Goal: Task Accomplishment & Management: Use online tool/utility

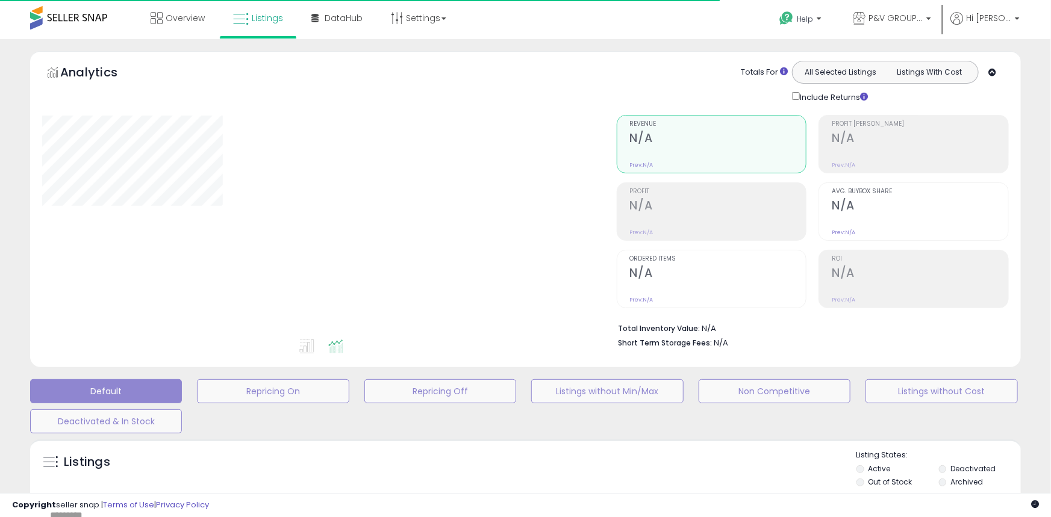
click at [918, 378] on div "Default Repricing On Repricing Off Listings without Min/Max Non Competitive Lis…" at bounding box center [525, 403] width 1021 height 60
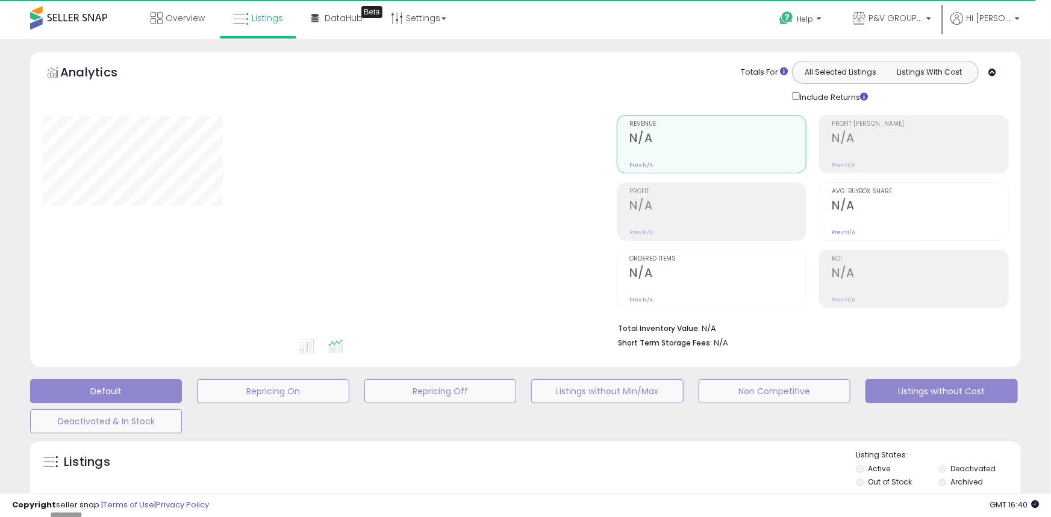
click at [906, 391] on button "Listings without Cost" at bounding box center [942, 391] width 152 height 24
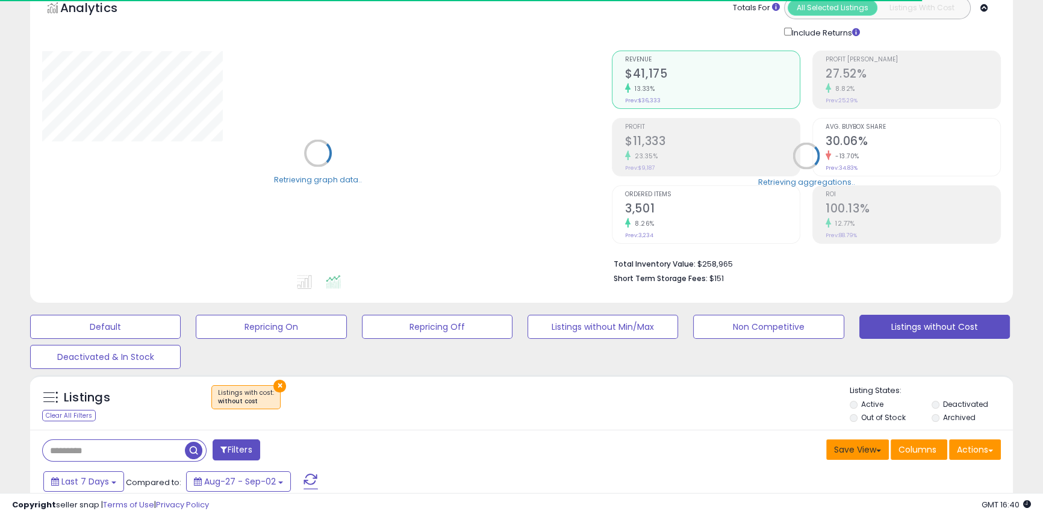
scroll to position [219, 0]
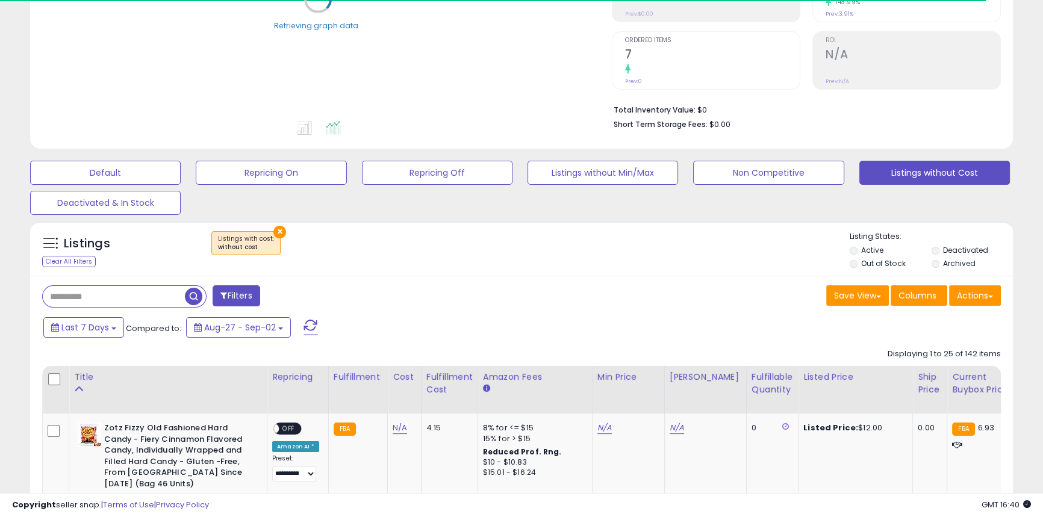
click at [879, 261] on label "Out of Stock" at bounding box center [883, 263] width 44 height 10
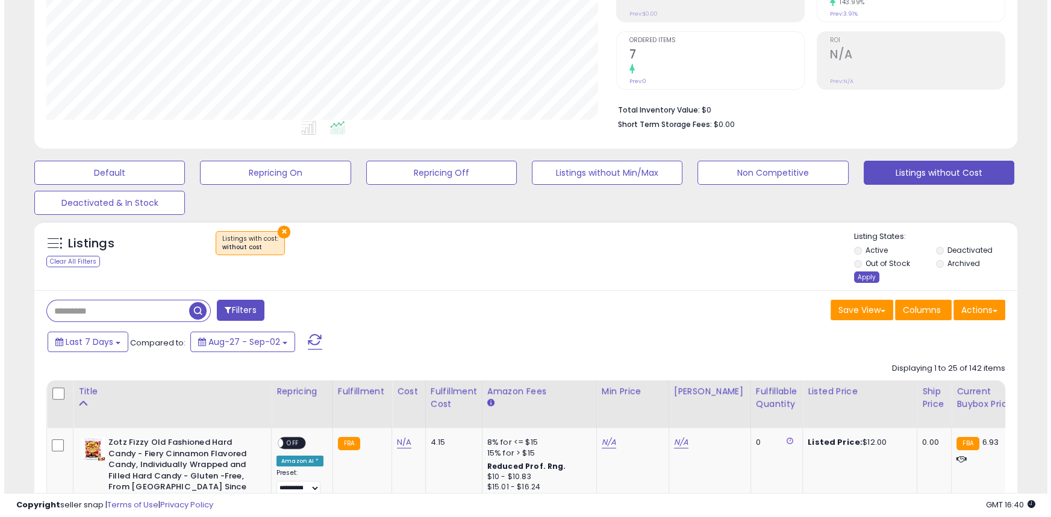
scroll to position [247, 569]
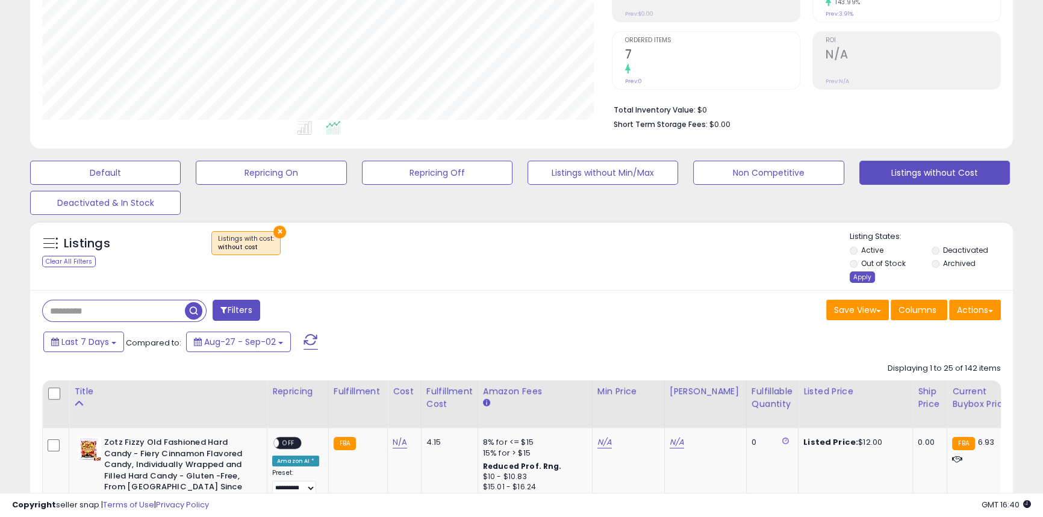
click at [860, 275] on div "Apply" at bounding box center [862, 277] width 25 height 11
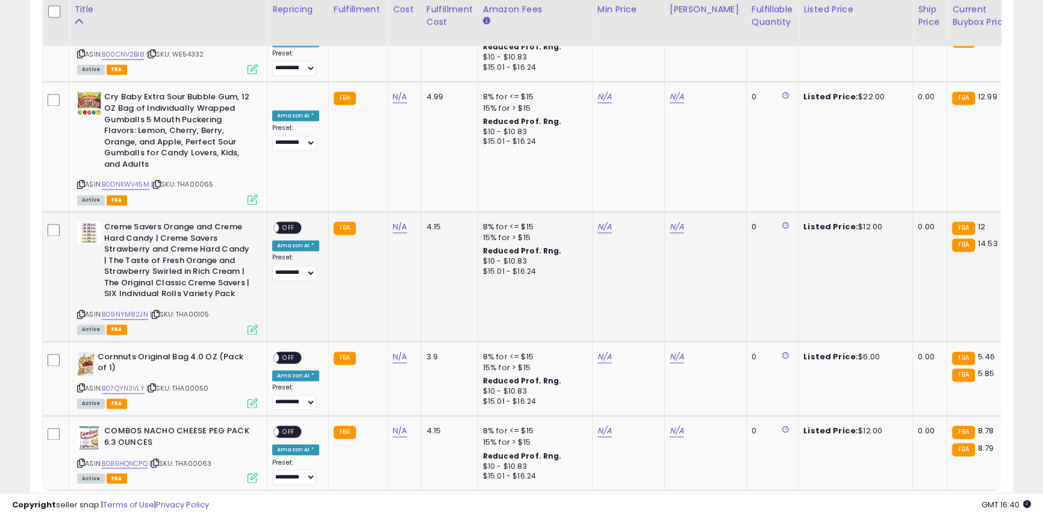
scroll to position [2425, 0]
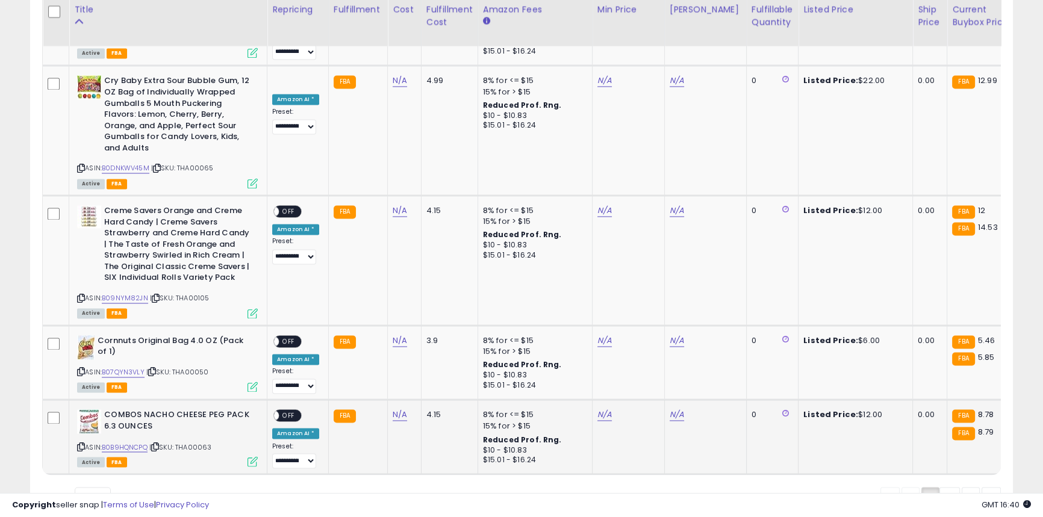
click at [145, 410] on b "COMBOS NACHO CHEESE PEG PACK 6.3 OUNCES" at bounding box center [177, 422] width 146 height 25
click at [149, 410] on b "COMBOS NACHO CHEESE PEG PACK 6.3 OUNCES" at bounding box center [177, 422] width 146 height 25
click at [181, 410] on b "COMBOS NACHO CHEESE PEG PACK 6.3 OUNCES" at bounding box center [177, 422] width 146 height 25
drag, startPoint x: 203, startPoint y: 343, endPoint x: 105, endPoint y: 338, distance: 98.3
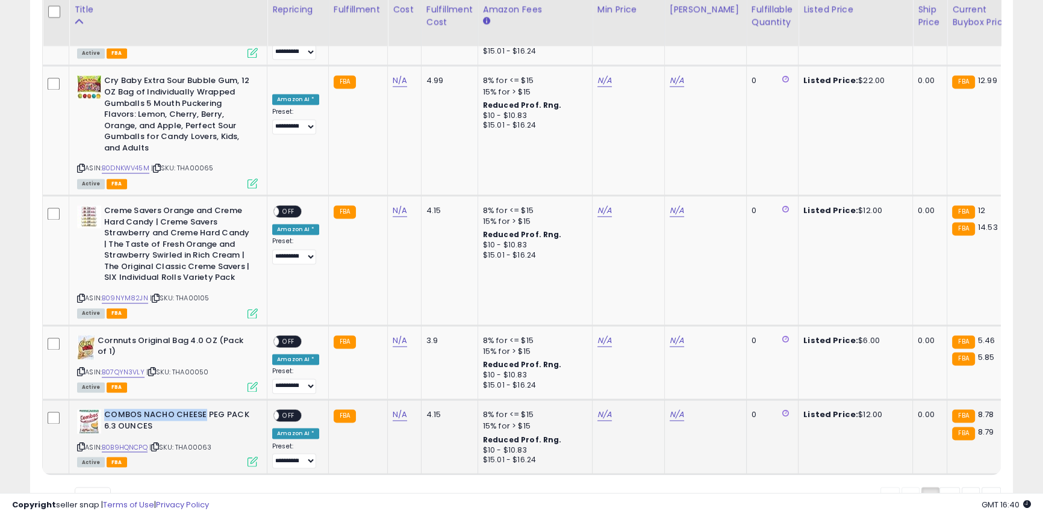
click at [105, 410] on b "COMBOS NACHO CHEESE PEG PACK 6.3 OUNCES" at bounding box center [177, 422] width 146 height 25
copy b "COMBOS NACHO CHEESE"
drag, startPoint x: 395, startPoint y: 346, endPoint x: 388, endPoint y: 350, distance: 7.5
click at [395, 409] on link "N/A" at bounding box center [400, 415] width 14 height 12
type input "****"
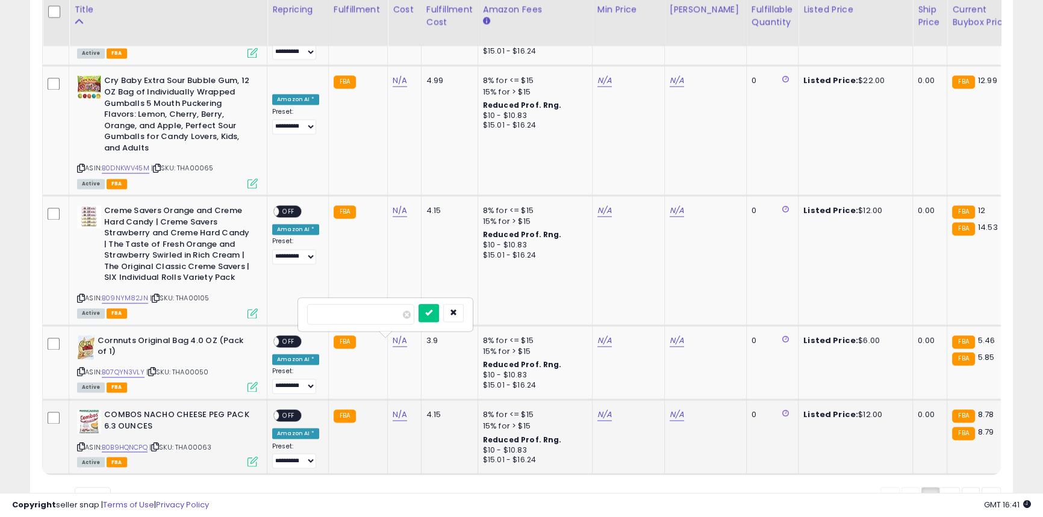
click button "submit" at bounding box center [429, 313] width 20 height 18
click at [101, 335] on b "Cornnuts Original Bag 4.0 OZ (Pack of 1)" at bounding box center [171, 347] width 146 height 25
copy b "Cornnuts"
click at [113, 205] on b "Creme Savers Orange and Creme Hard Candy | Creme Savers Strawberry and Creme Ha…" at bounding box center [177, 245] width 146 height 81
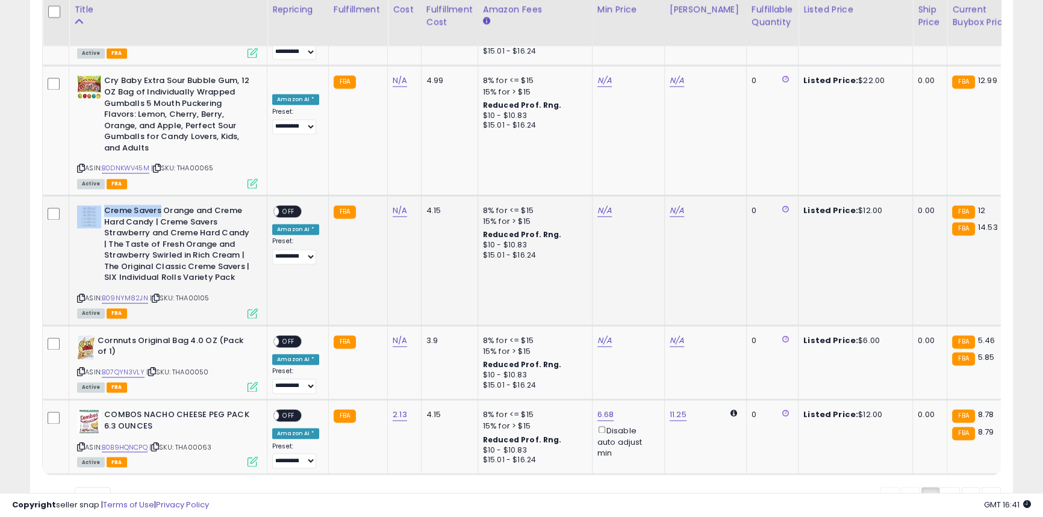
drag, startPoint x: 160, startPoint y: 142, endPoint x: 101, endPoint y: 147, distance: 59.2
click at [101, 205] on div "Creme Savers Orange and Creme Hard Candy | Creme Savers Strawberry and Creme Ha…" at bounding box center [167, 245] width 181 height 81
copy div "Creme Savers"
click at [406, 335] on div "N/A" at bounding box center [402, 340] width 19 height 11
click at [405, 335] on div "N/A" at bounding box center [402, 340] width 19 height 11
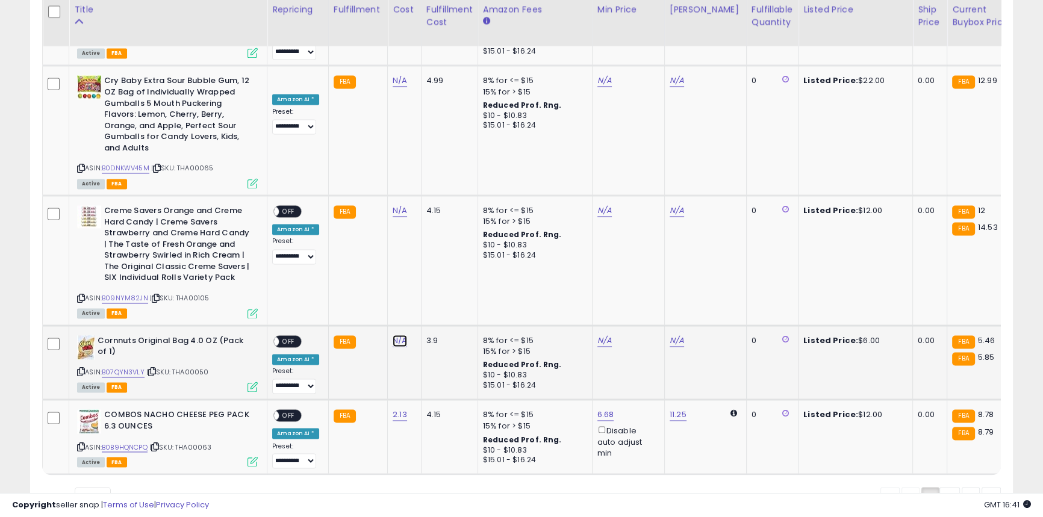
click at [402, 335] on link "N/A" at bounding box center [400, 341] width 14 height 12
type input "****"
click button "submit" at bounding box center [429, 238] width 20 height 18
click at [398, 205] on link "N/A" at bounding box center [400, 211] width 14 height 12
type input "****"
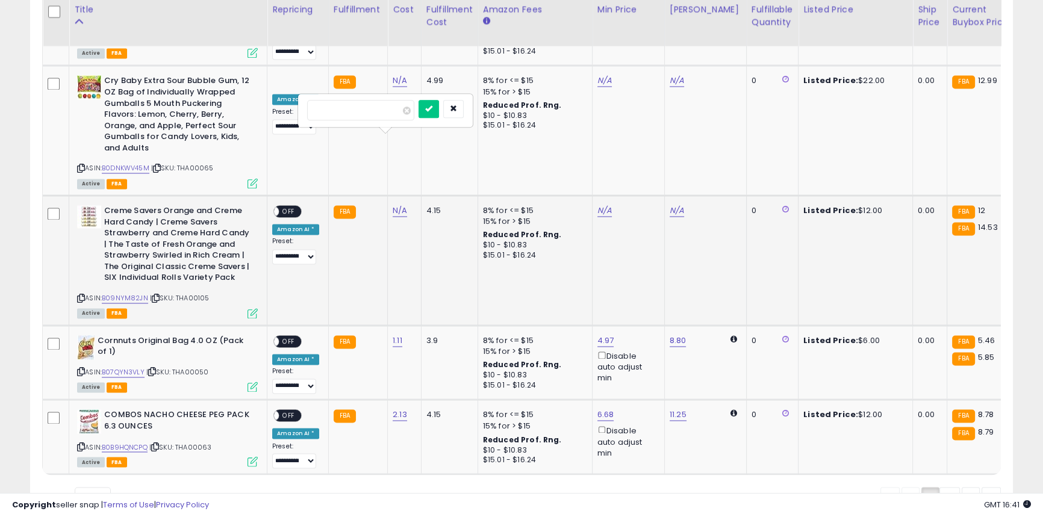
click button "submit" at bounding box center [429, 109] width 20 height 18
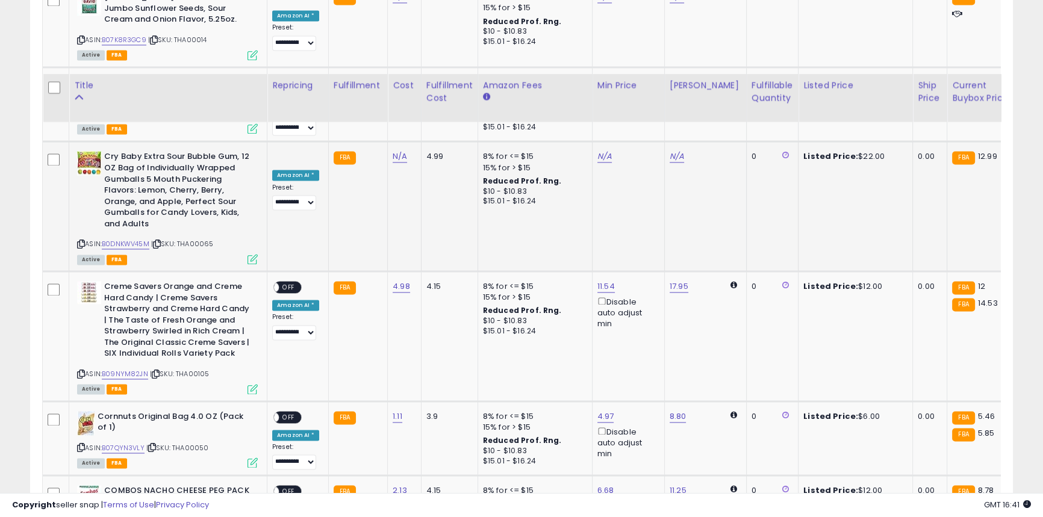
scroll to position [2206, 0]
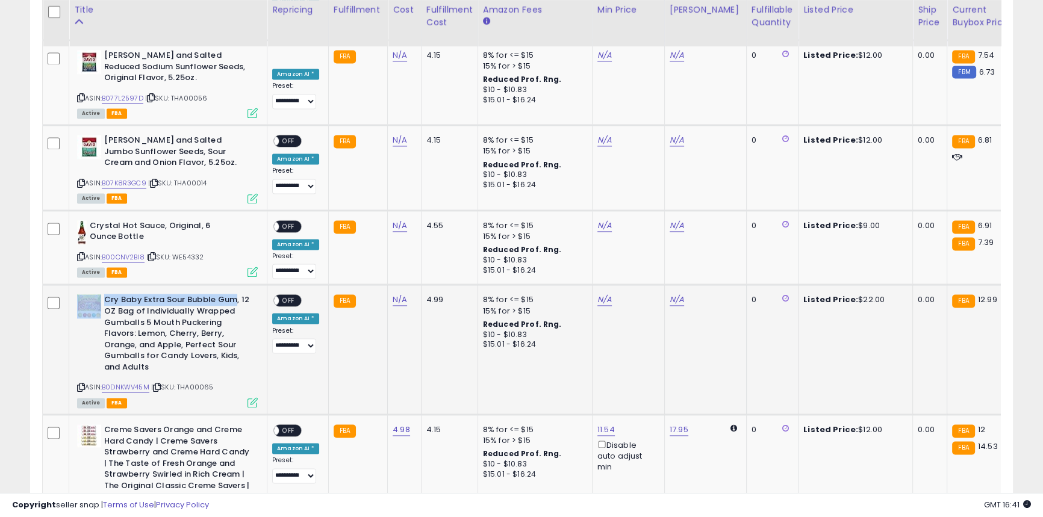
drag, startPoint x: 234, startPoint y: 231, endPoint x: 102, endPoint y: 231, distance: 131.3
click at [102, 295] on div "Cry Baby Extra Sour Bubble Gum, 12 OZ Bag of Individually Wrapped Gumballs 5 Mo…" at bounding box center [167, 335] width 181 height 81
copy div "Cry Baby Extra Sour Bubble Gum"
click at [393, 294] on link "N/A" at bounding box center [400, 300] width 14 height 12
type input "****"
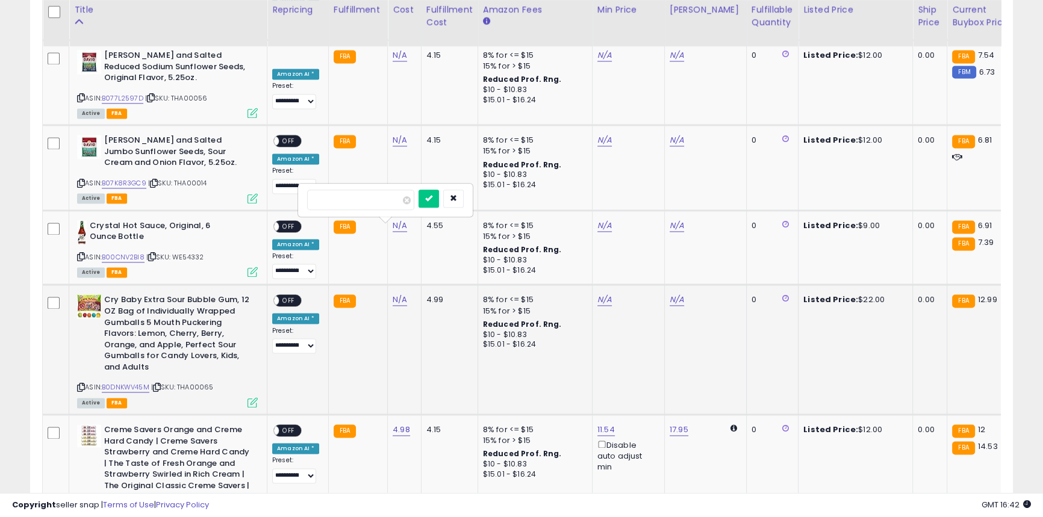
click button "submit" at bounding box center [429, 199] width 20 height 18
click at [100, 220] on b "Crystal Hot Sauce, Original, 6 Ounce Bottle" at bounding box center [163, 232] width 146 height 25
click at [101, 220] on b "Crystal Hot Sauce, Original, 6 Ounce Bottle" at bounding box center [163, 232] width 146 height 25
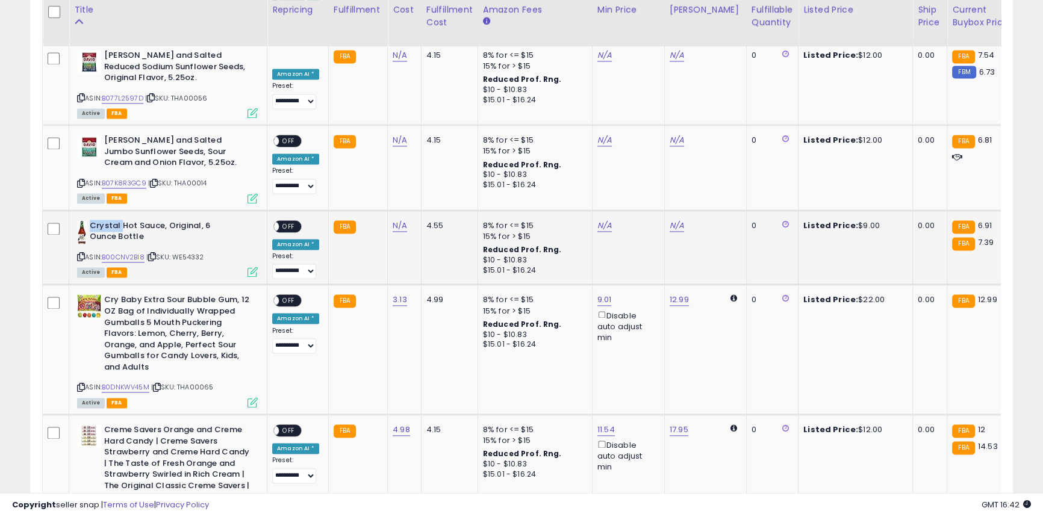
copy b "Crystal"
click at [396, 220] on link "N/A" at bounding box center [400, 226] width 14 height 12
type input "****"
click button "submit" at bounding box center [429, 124] width 20 height 18
click at [119, 135] on b "[PERSON_NAME] and Salted Jumbo Sunflower Seeds, Sour Cream and Onion Flavor, 5.…" at bounding box center [177, 153] width 146 height 37
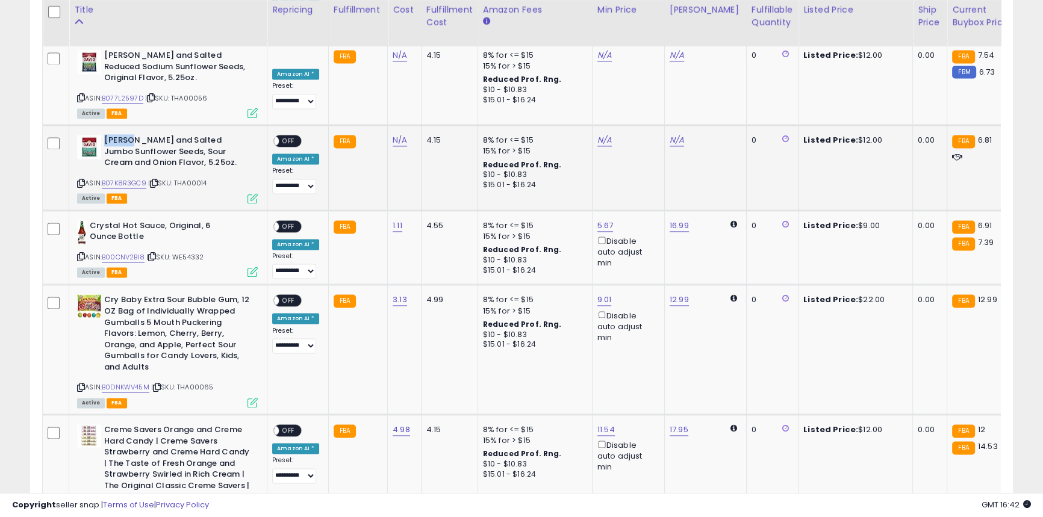
click at [119, 135] on b "[PERSON_NAME] and Salted Jumbo Sunflower Seeds, Sour Cream and Onion Flavor, 5.…" at bounding box center [177, 153] width 146 height 37
copy b "[PERSON_NAME]"
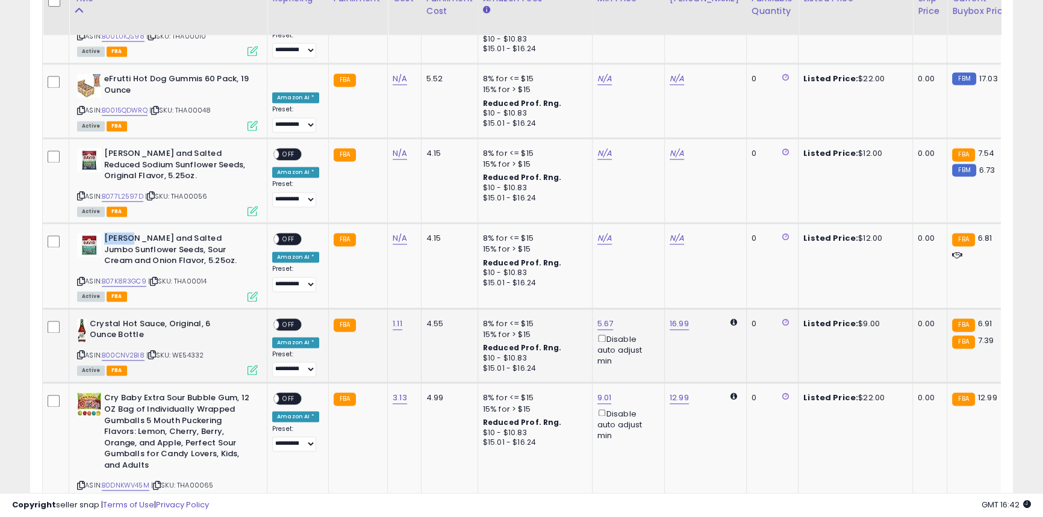
scroll to position [2097, 0]
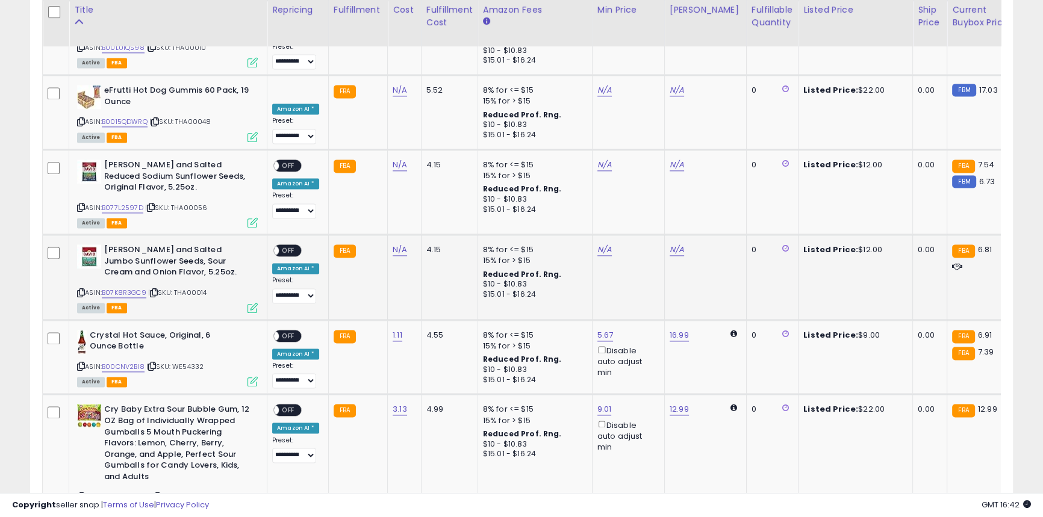
click at [388, 235] on td "N/A" at bounding box center [405, 277] width 34 height 85
click at [393, 244] on link "N/A" at bounding box center [400, 250] width 14 height 12
type input "****"
click button "submit" at bounding box center [429, 149] width 20 height 18
click at [395, 149] on td "N/A" at bounding box center [405, 191] width 34 height 85
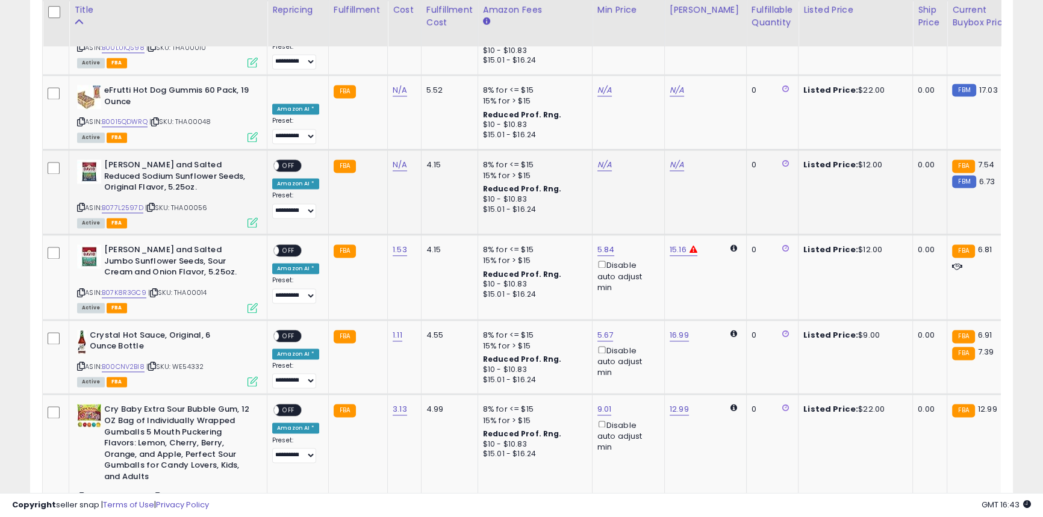
click at [393, 160] on div "N/A" at bounding box center [402, 165] width 19 height 11
click at [399, 159] on link "N/A" at bounding box center [400, 165] width 14 height 12
type input "****"
click at [432, 66] on icon "submit" at bounding box center [428, 63] width 7 height 7
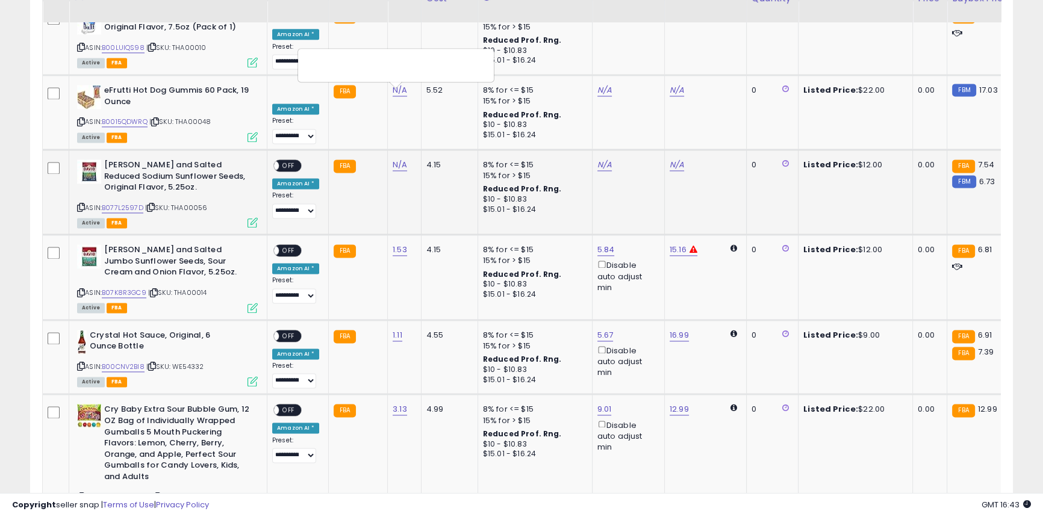
scroll to position [1823, 0]
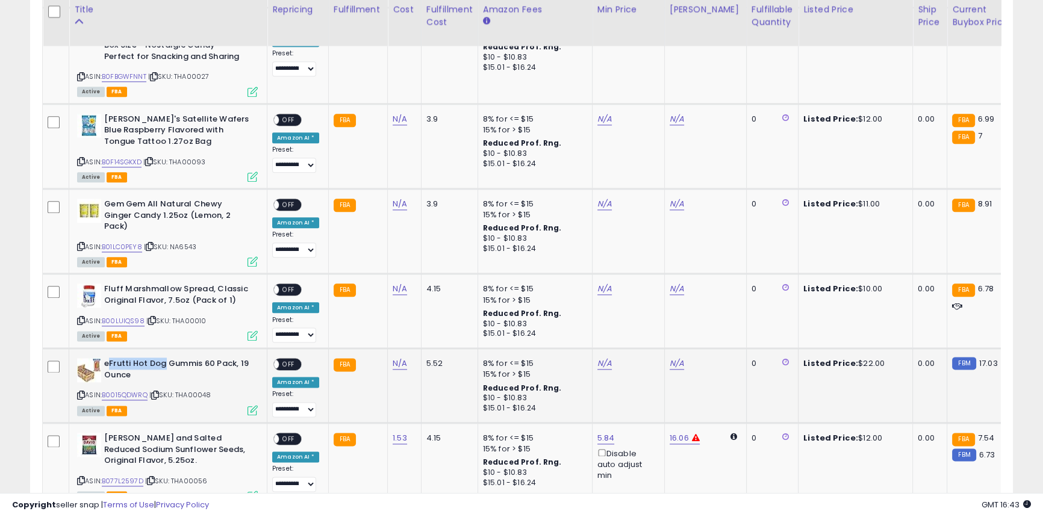
drag, startPoint x: 164, startPoint y: 293, endPoint x: 107, endPoint y: 293, distance: 57.2
click at [107, 358] on b "eFrutti Hot Dog Gummis 60 Pack, 19 Ounce" at bounding box center [177, 370] width 146 height 25
click at [105, 358] on b "eFrutti Hot Dog Gummis 60 Pack, 19 Ounce" at bounding box center [177, 370] width 146 height 25
drag, startPoint x: 163, startPoint y: 290, endPoint x: 106, endPoint y: 292, distance: 56.6
click at [106, 358] on b "eFrutti Hot Dog Gummis 60 Pack, 19 Ounce" at bounding box center [177, 370] width 146 height 25
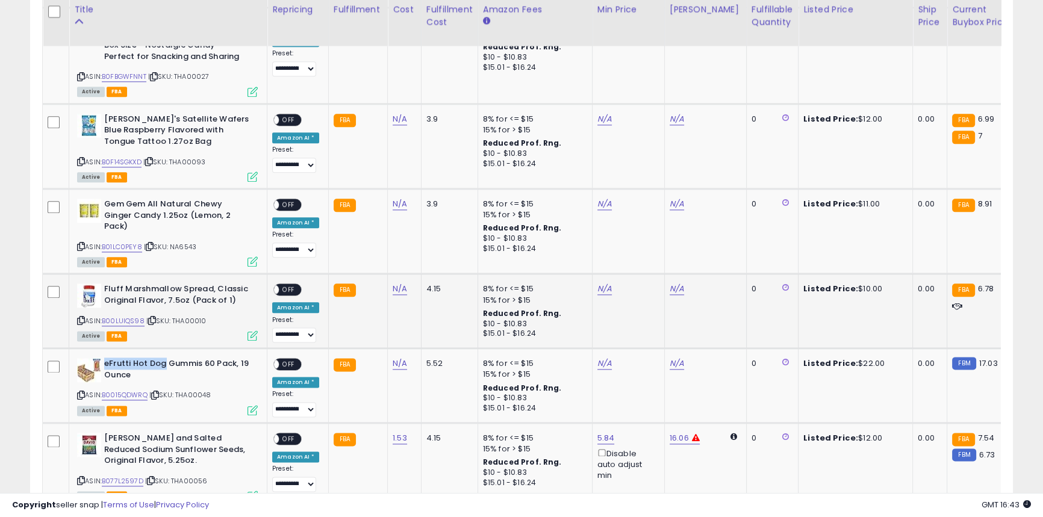
copy b "eFrutti Hot Dog"
drag, startPoint x: 177, startPoint y: 223, endPoint x: 99, endPoint y: 223, distance: 78.3
click at [99, 284] on div "Fluff Marshmallow Spread, Classic Original Flavor, 7.5oz (Pack of 1)" at bounding box center [167, 296] width 181 height 25
copy div "Fluff Marshmallow"
click at [399, 358] on link "N/A" at bounding box center [400, 364] width 14 height 12
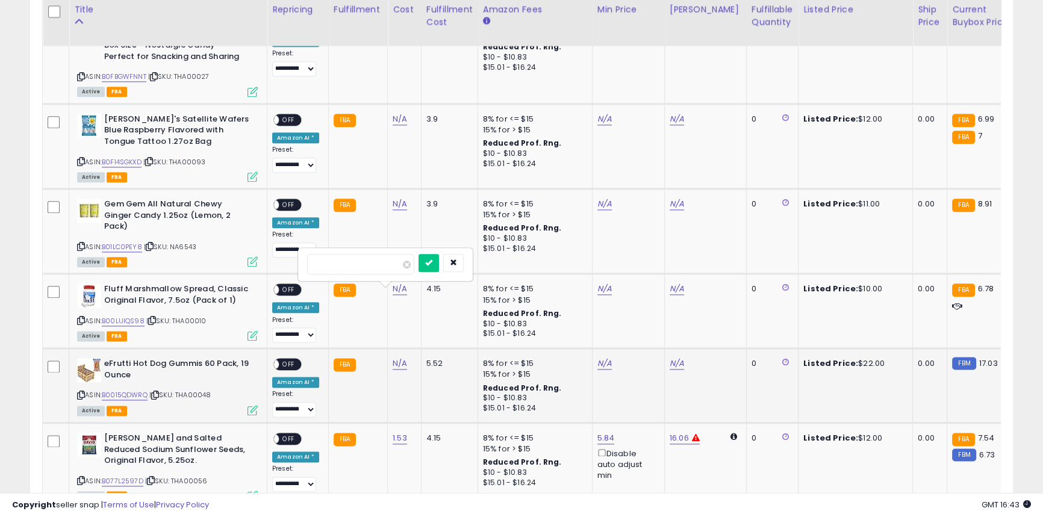
type input "****"
click button "submit" at bounding box center [429, 263] width 20 height 18
click at [399, 358] on link "6.84" at bounding box center [401, 364] width 17 height 12
type input "****"
click button "submit" at bounding box center [430, 263] width 20 height 18
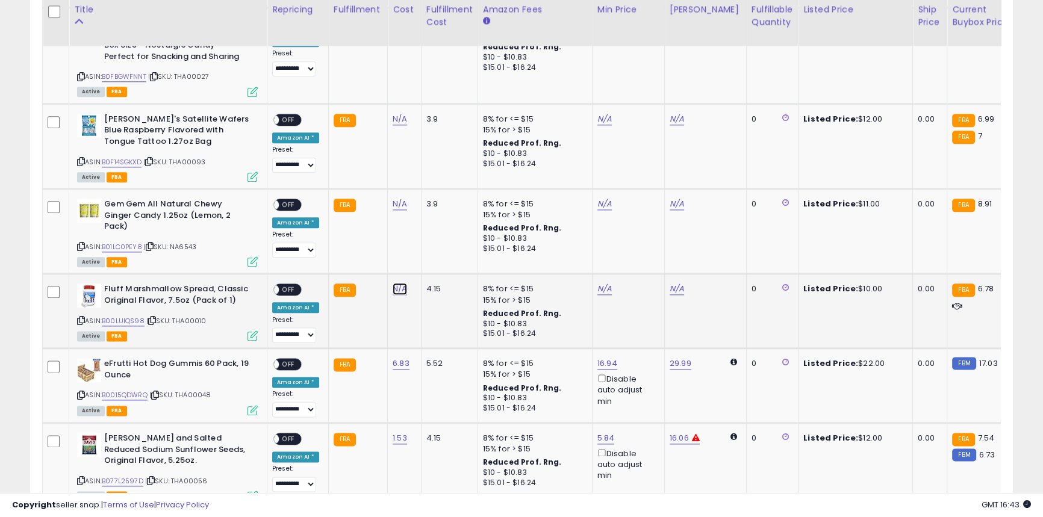
click at [399, 283] on link "N/A" at bounding box center [400, 289] width 14 height 12
type input "****"
click button "submit" at bounding box center [429, 189] width 20 height 18
click at [134, 199] on b "Gem Gem All Natural Chewy Ginger Candy 1.25oz (Lemon, 2 Pack)" at bounding box center [177, 217] width 146 height 37
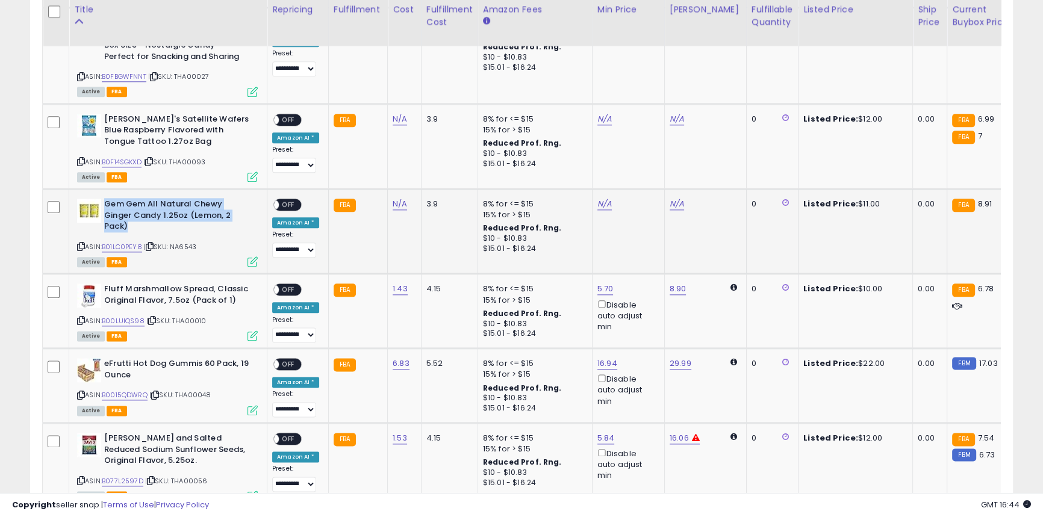
click at [134, 199] on b "Gem Gem All Natural Chewy Ginger Candy 1.25oz (Lemon, 2 Pack)" at bounding box center [177, 217] width 146 height 37
copy b "Gem Gem All Natural Chewy Ginger Candy 1.25oz (Lemon, 2 Pack)"
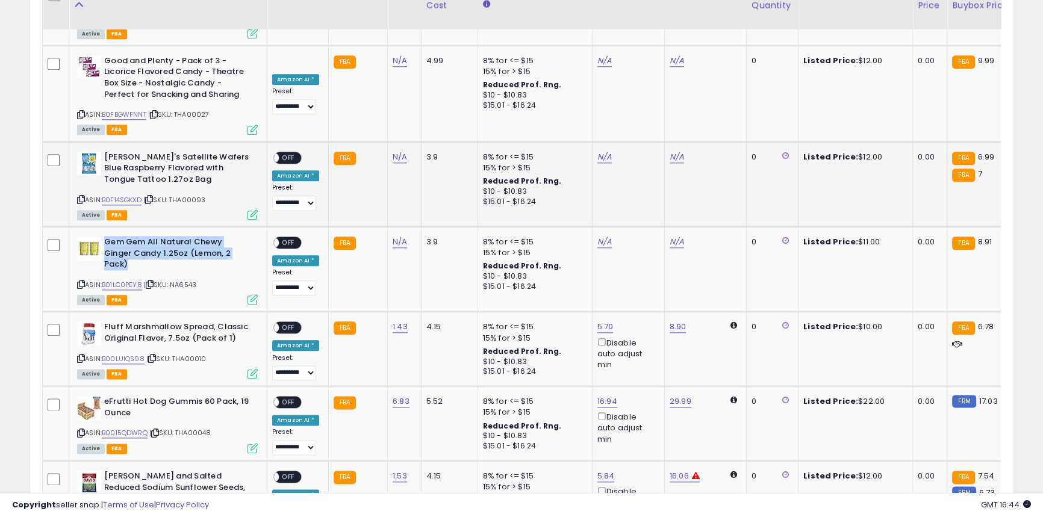
scroll to position [1768, 0]
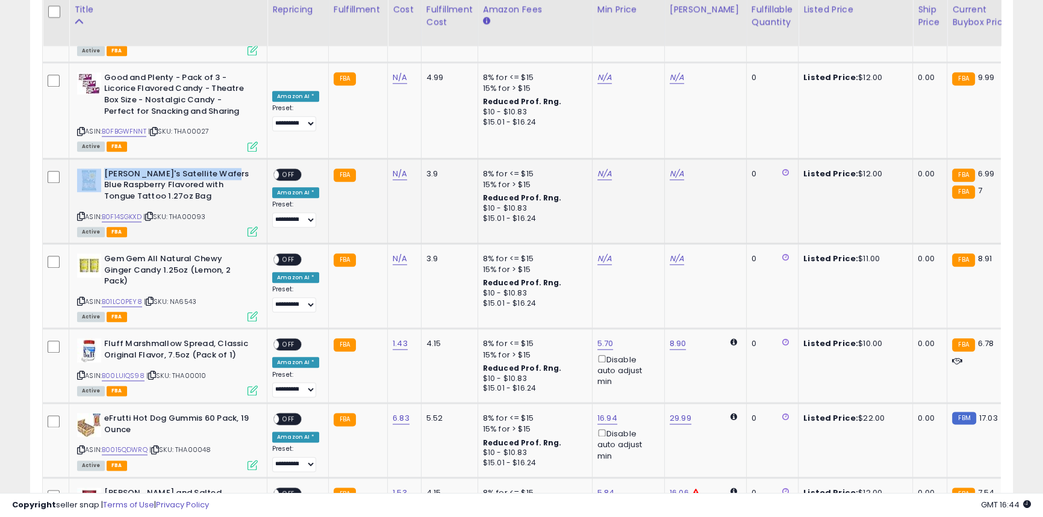
drag, startPoint x: 221, startPoint y: 119, endPoint x: 102, endPoint y: 117, distance: 119.3
click at [102, 169] on div "[PERSON_NAME]'s Satellite Wafers Blue Raspberry Flavored with Tongue Tattoo 1.2…" at bounding box center [167, 187] width 181 height 37
copy div "[PERSON_NAME]'s Satellite Wafers Blue"
click at [393, 253] on link "N/A" at bounding box center [400, 259] width 14 height 12
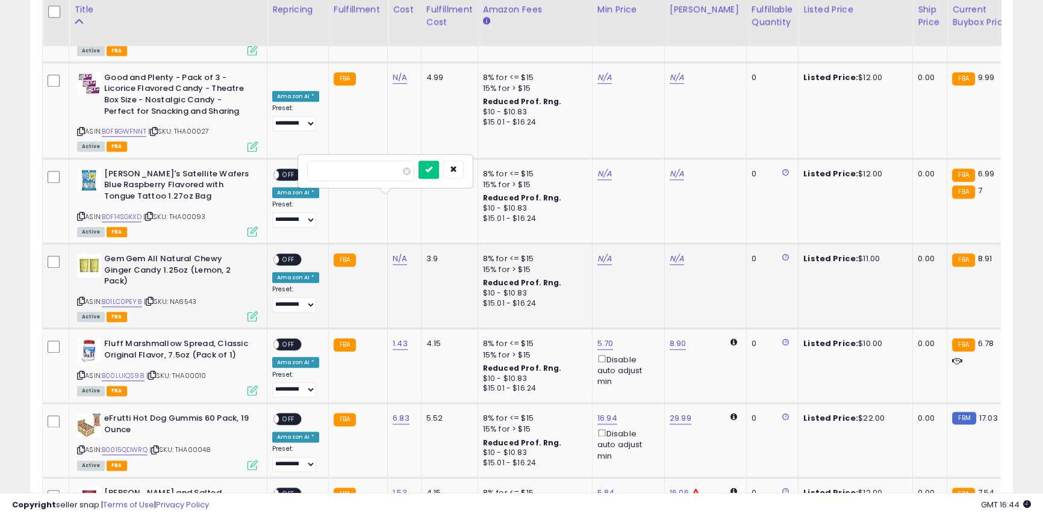
type input "****"
click button "submit" at bounding box center [429, 170] width 20 height 18
click at [399, 168] on link "N/A" at bounding box center [400, 174] width 14 height 12
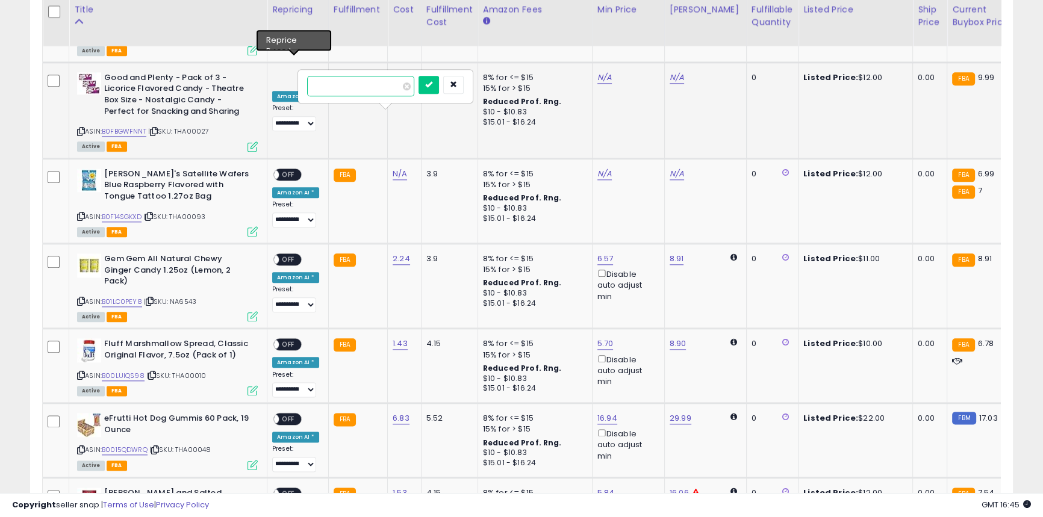
type input "****"
click button "submit" at bounding box center [429, 85] width 20 height 18
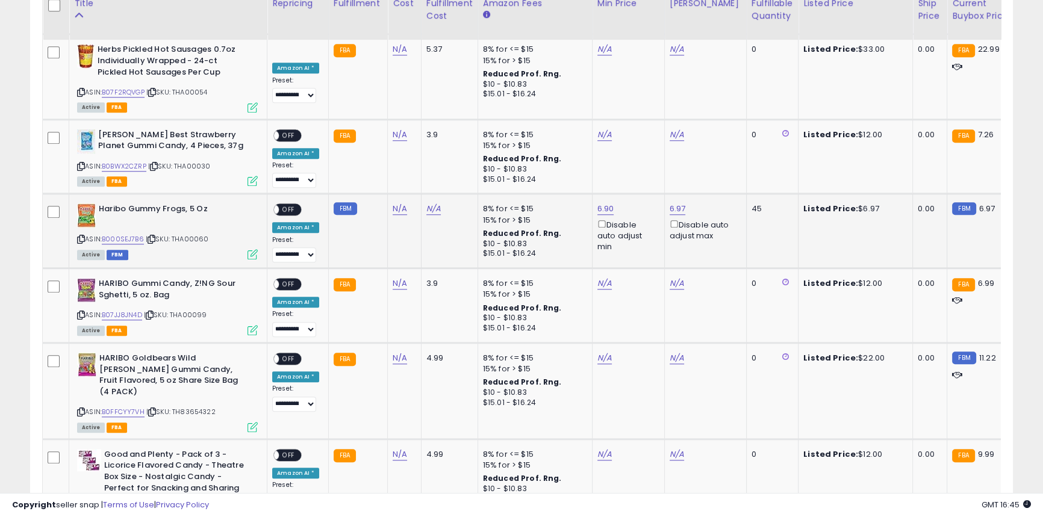
scroll to position [1385, 0]
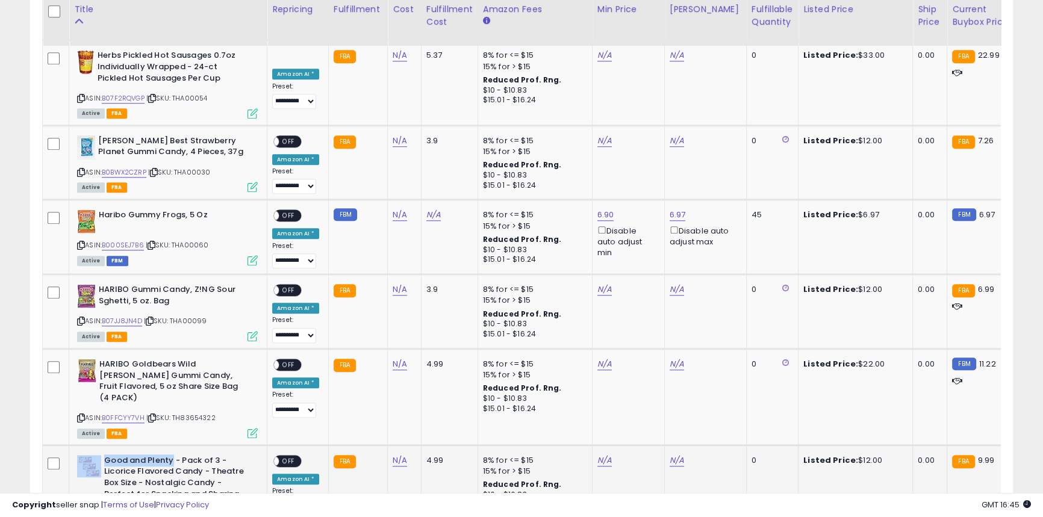
drag, startPoint x: 170, startPoint y: 401, endPoint x: 101, endPoint y: 401, distance: 69.3
click at [101, 455] on div "Good and Plenty - Pack of 3 - Licorice Flavored Candy - Theatre Box Size - Nost…" at bounding box center [167, 479] width 181 height 48
drag, startPoint x: 172, startPoint y: 319, endPoint x: 98, endPoint y: 316, distance: 74.8
click at [98, 359] on div "HARIBO Goldbears Wild [PERSON_NAME] Gummi Candy, Fruit Flavored, 5 oz Share Siz…" at bounding box center [167, 383] width 181 height 48
click at [396, 445] on td "N/A" at bounding box center [405, 493] width 34 height 96
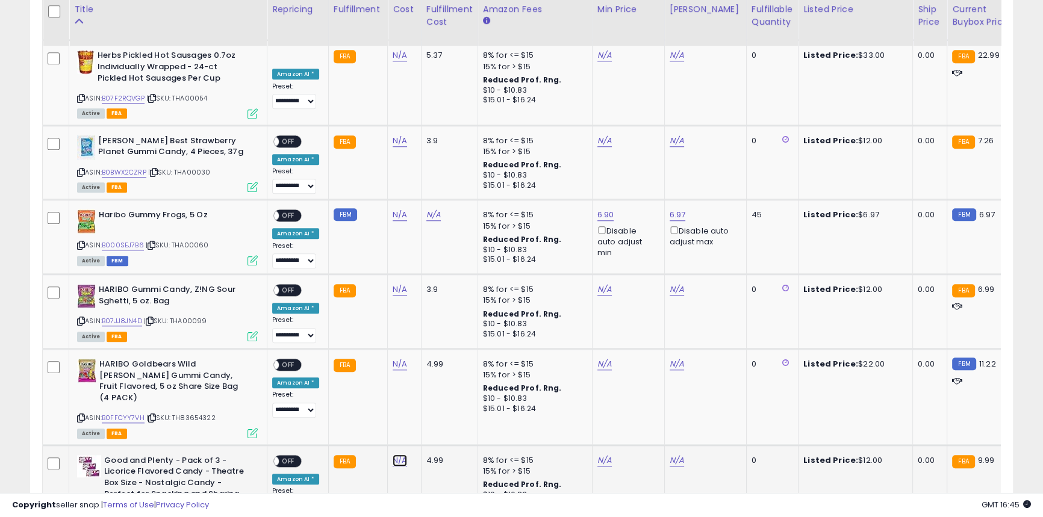
click at [396, 455] on link "N/A" at bounding box center [400, 461] width 14 height 12
type input "****"
click button "submit" at bounding box center [429, 372] width 20 height 18
click at [399, 455] on link "4.24" at bounding box center [402, 461] width 18 height 12
type input "****"
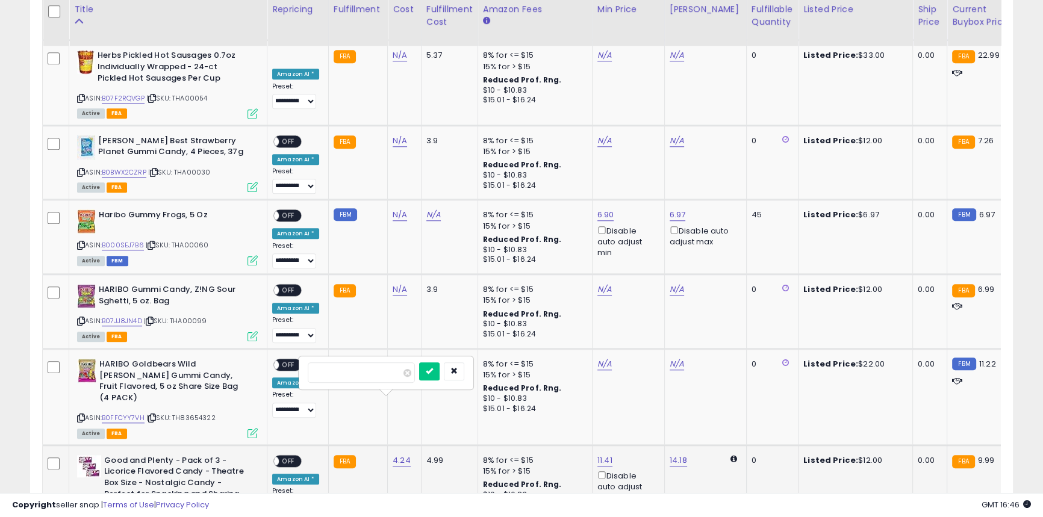
click button "submit" at bounding box center [429, 372] width 20 height 18
click at [395, 349] on td "N/A" at bounding box center [405, 397] width 34 height 96
click at [396, 358] on link "N/A" at bounding box center [400, 364] width 14 height 12
type input "****"
click button "submit" at bounding box center [429, 287] width 20 height 18
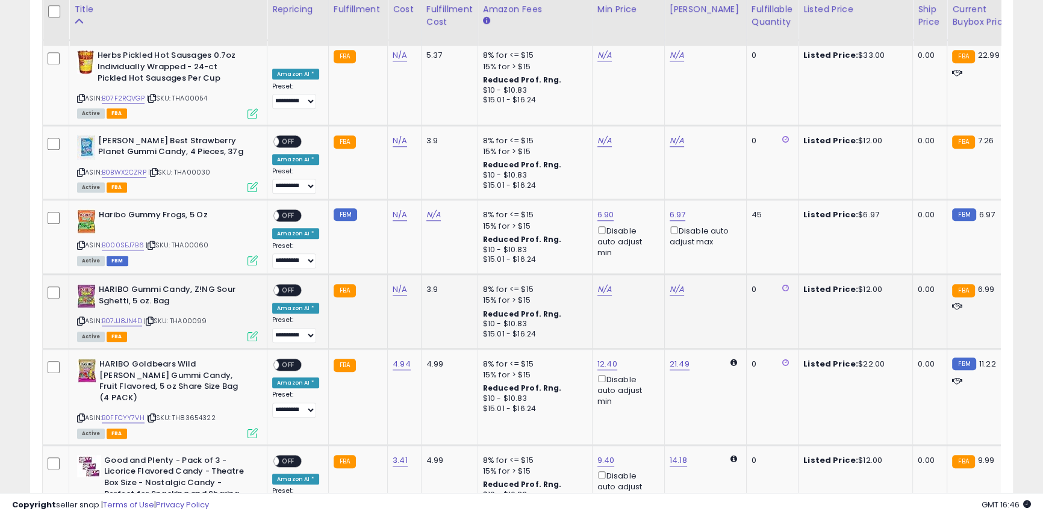
click at [407, 275] on td "N/A" at bounding box center [405, 312] width 34 height 75
click at [399, 284] on link "N/A" at bounding box center [400, 290] width 14 height 12
type input "****"
click button "submit" at bounding box center [429, 213] width 20 height 18
click at [399, 284] on link "1.23" at bounding box center [400, 290] width 14 height 12
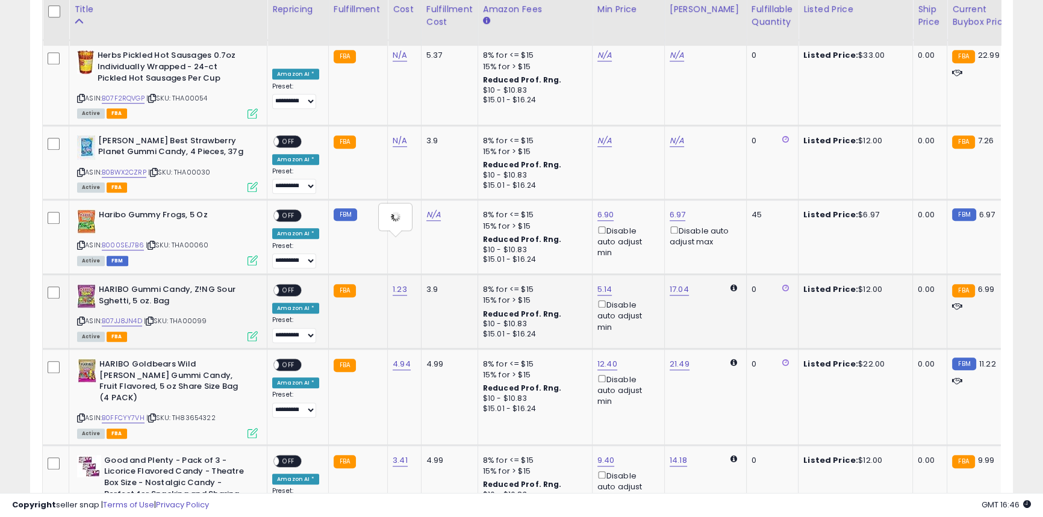
type input "****"
click at [404, 210] on div "N/A" at bounding box center [402, 215] width 19 height 11
click at [398, 209] on link "N/A" at bounding box center [400, 215] width 14 height 12
type input "****"
click at [439, 131] on button "submit" at bounding box center [429, 138] width 20 height 18
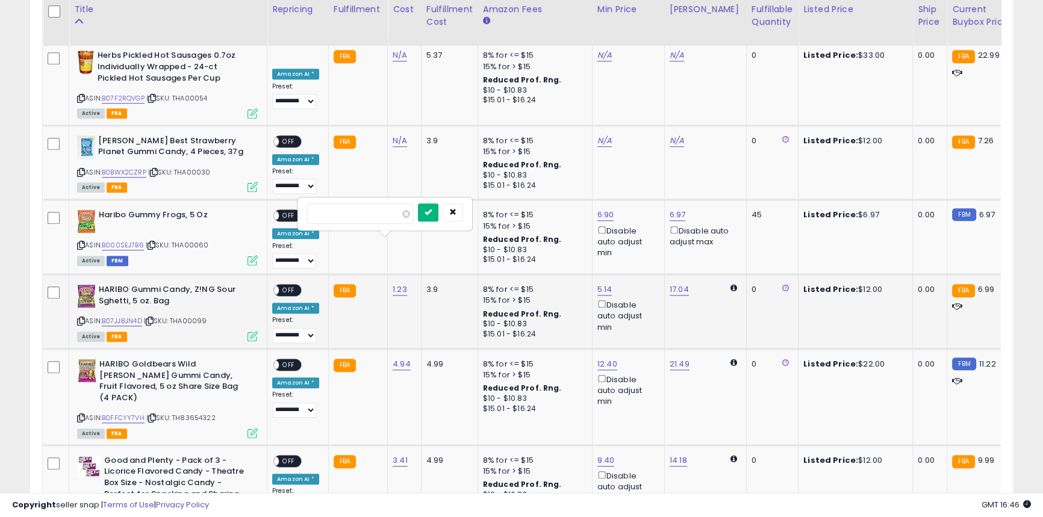
click at [438, 211] on button "submit" at bounding box center [428, 213] width 20 height 18
click at [399, 135] on link "N/A" at bounding box center [400, 141] width 14 height 12
type input "****"
click button "submit" at bounding box center [429, 64] width 20 height 18
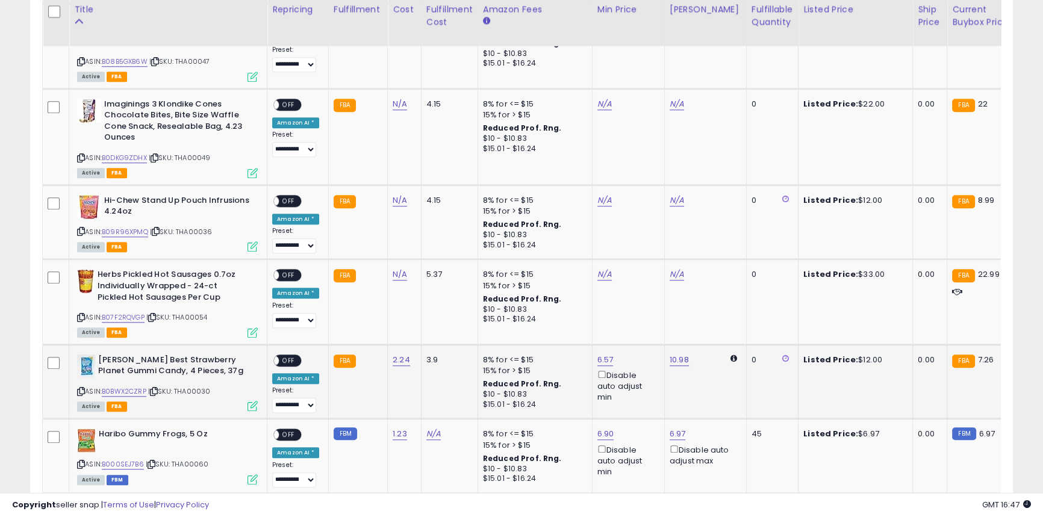
scroll to position [1111, 0]
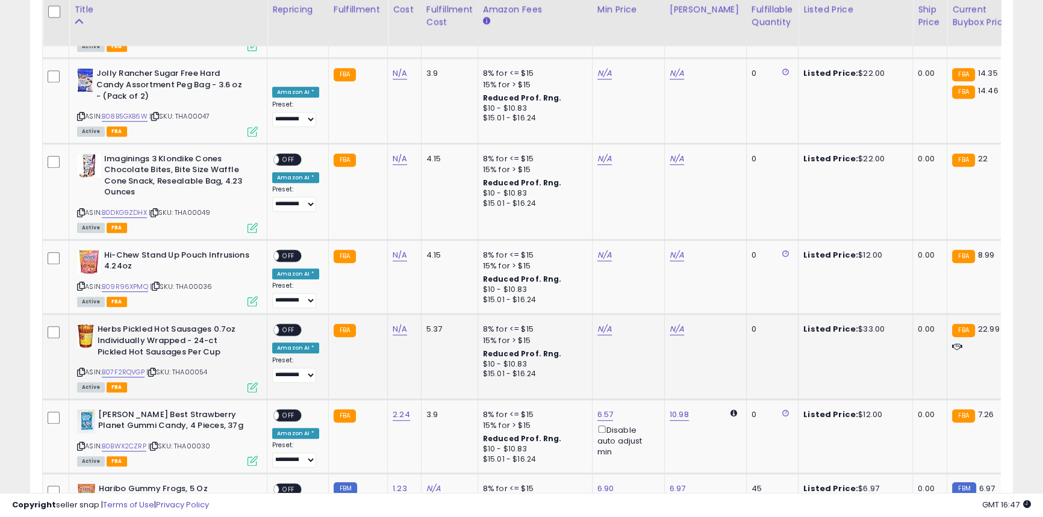
click at [176, 324] on b "Herbs Pickled Hot Sausages 0.7oz Individually Wrapped - 24-ct Pickled Hot Sausa…" at bounding box center [171, 342] width 146 height 37
click at [400, 323] on link "N/A" at bounding box center [400, 329] width 14 height 12
type input "****"
click button "submit" at bounding box center [429, 253] width 20 height 18
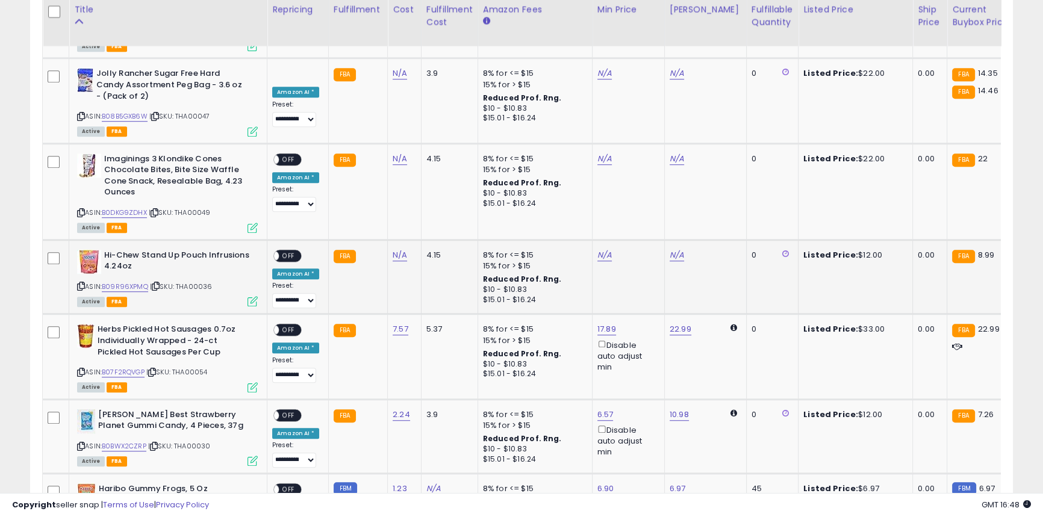
click at [226, 250] on b "Hi-Chew Stand Up Pouch Infrusions 4.24oz" at bounding box center [177, 262] width 146 height 25
click at [393, 249] on link "N/A" at bounding box center [400, 255] width 14 height 12
type input "****"
click button "submit" at bounding box center [429, 179] width 20 height 18
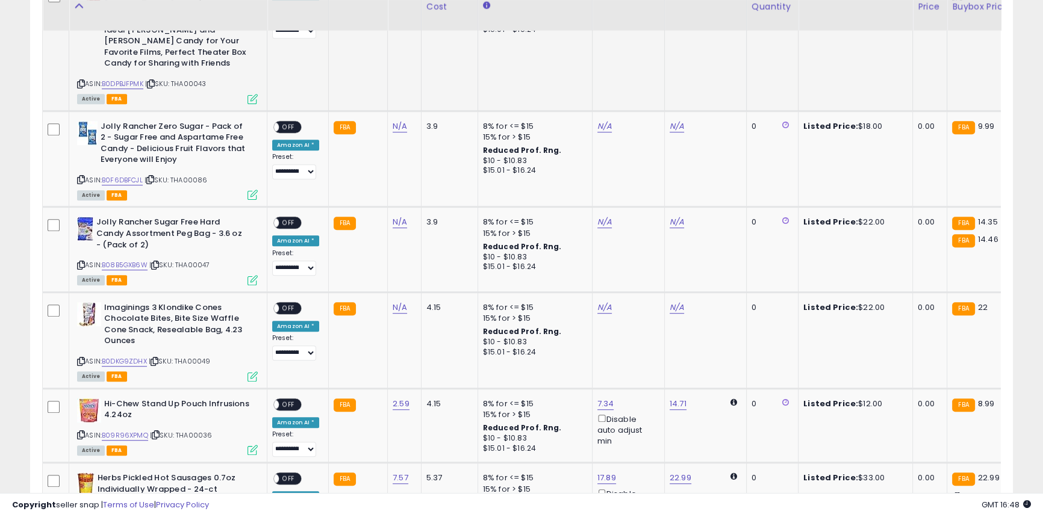
scroll to position [947, 0]
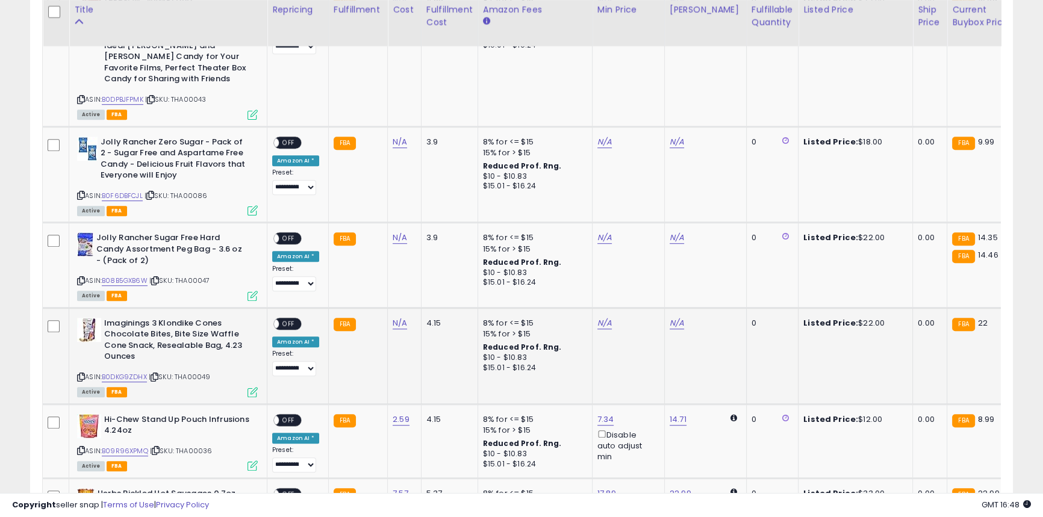
click at [160, 318] on b "Imaginings 3 Klondike Cones Chocolate Bites, Bite Size Waffle Cone Snack, Resea…" at bounding box center [177, 342] width 146 height 48
click at [393, 317] on link "N/A" at bounding box center [400, 323] width 14 height 12
type input "****"
click button "submit" at bounding box center [429, 247] width 20 height 18
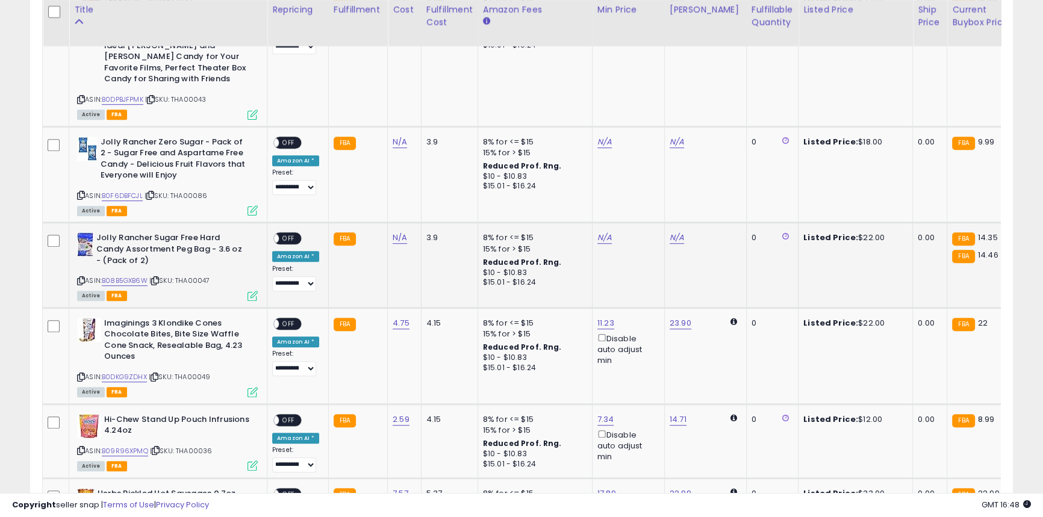
click at [129, 232] on b "Jolly Rancher Sugar Free Hard Candy Assortment Peg Bag - 3.6 oz - (Pack of 2)" at bounding box center [169, 250] width 146 height 37
click at [393, 232] on link "N/A" at bounding box center [400, 238] width 14 height 12
type input "****"
click button "submit" at bounding box center [429, 162] width 20 height 18
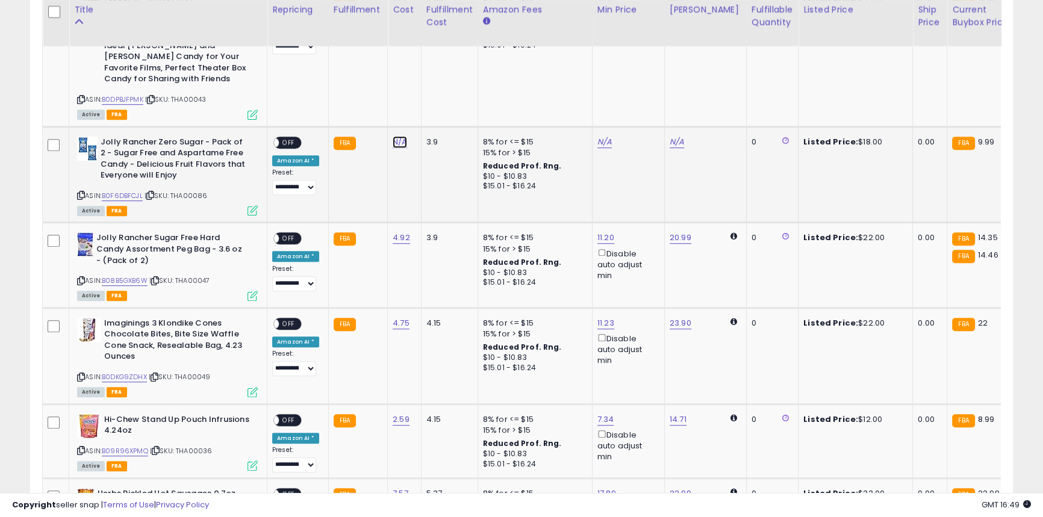
click at [396, 136] on link "N/A" at bounding box center [400, 142] width 14 height 12
type input "****"
click button "submit" at bounding box center [429, 66] width 20 height 18
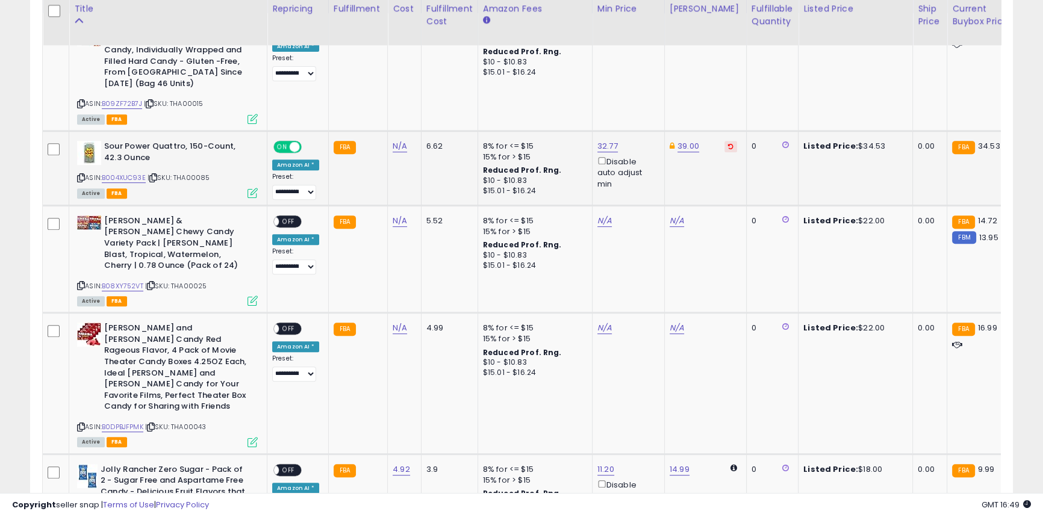
scroll to position [619, 0]
click at [104, 323] on b "[PERSON_NAME] and [PERSON_NAME] Candy Red Rageous Flavor, 4 Pack of Movie Theat…" at bounding box center [177, 369] width 146 height 93
click at [393, 216] on div "N/A" at bounding box center [402, 221] width 19 height 11
click at [393, 216] on link "N/A" at bounding box center [400, 222] width 14 height 12
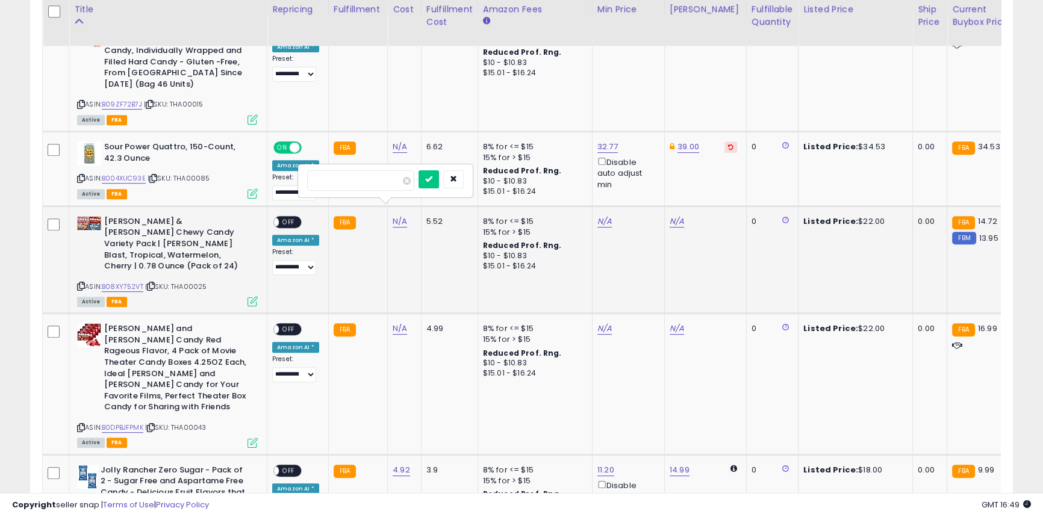
type input "****"
click button "submit" at bounding box center [429, 179] width 20 height 18
click at [393, 323] on link "N/A" at bounding box center [400, 329] width 14 height 12
type input "***"
click button "submit" at bounding box center [429, 276] width 20 height 18
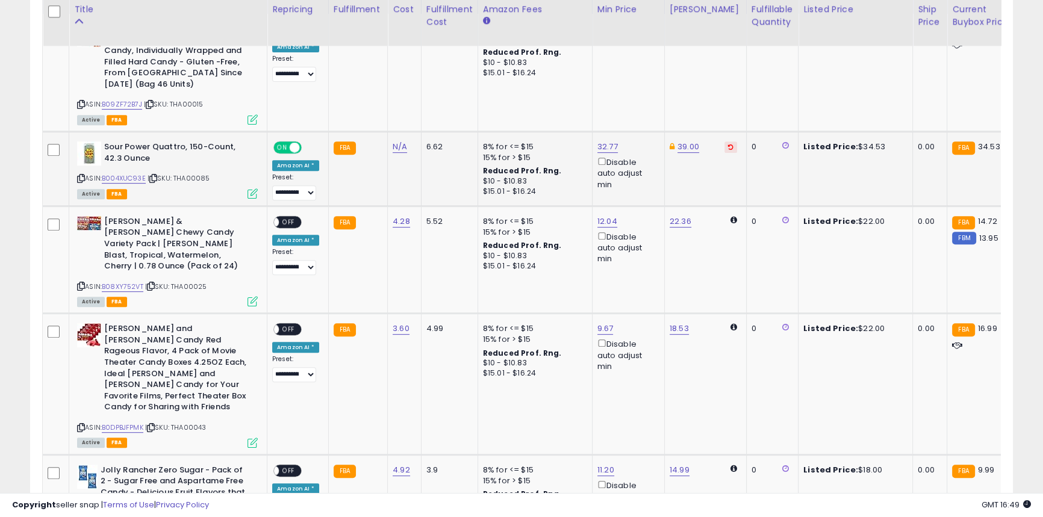
click at [176, 142] on b "Sour Power Quattro, 150-Count, 42.3 Ounce" at bounding box center [177, 154] width 146 height 25
click at [393, 141] on link "N/A" at bounding box center [400, 147] width 14 height 12
type input "****"
click button "submit" at bounding box center [429, 105] width 20 height 18
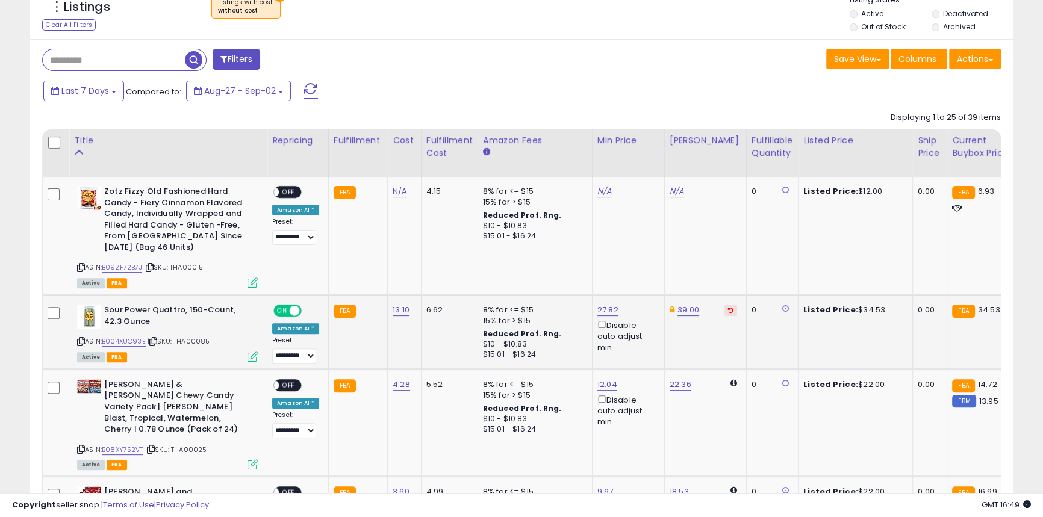
scroll to position [454, 0]
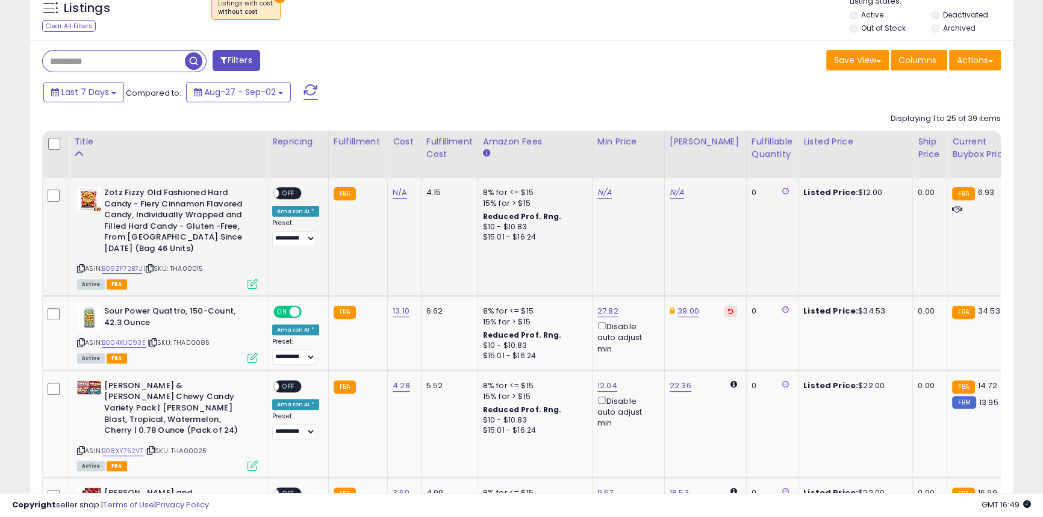
click at [107, 195] on b "Zotz Fizzy Old Fashioned Hard Candy - Fiery Cinnamon Flavored Candy, Individual…" at bounding box center [177, 222] width 146 height 70
click at [398, 192] on link "N/A" at bounding box center [400, 193] width 14 height 12
click at [419, 154] on button "submit" at bounding box center [429, 163] width 20 height 18
type input "****"
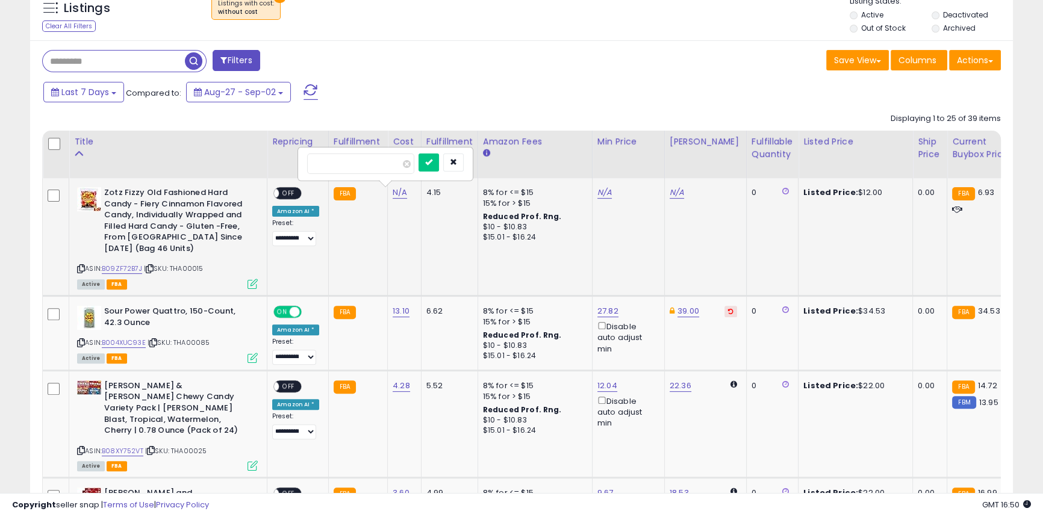
click button "submit" at bounding box center [429, 163] width 20 height 18
